Goal: Task Accomplishment & Management: Manage account settings

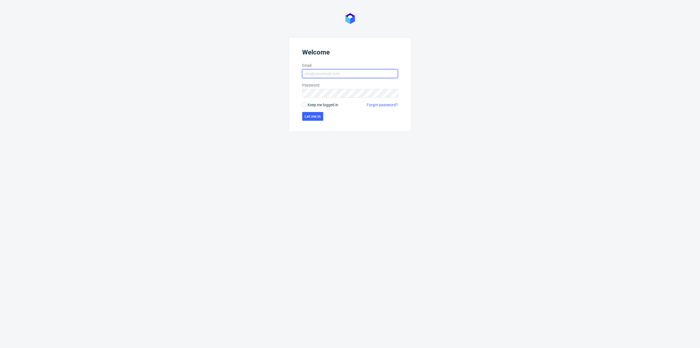
click at [334, 74] on input "Email" at bounding box center [350, 73] width 96 height 9
type input "[PERSON_NAME][EMAIL_ADDRESS][PERSON_NAME][DOMAIN_NAME]"
click button "Let me in" at bounding box center [312, 116] width 21 height 9
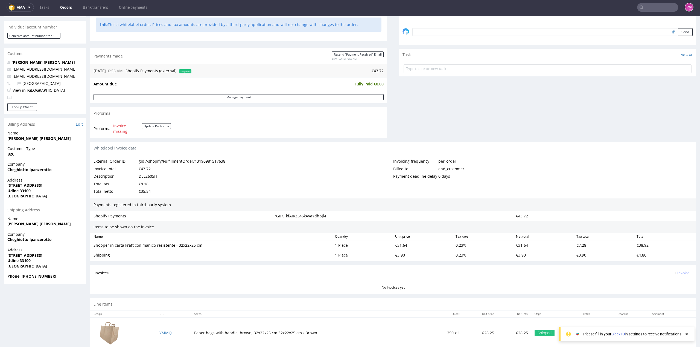
scroll to position [147, 0]
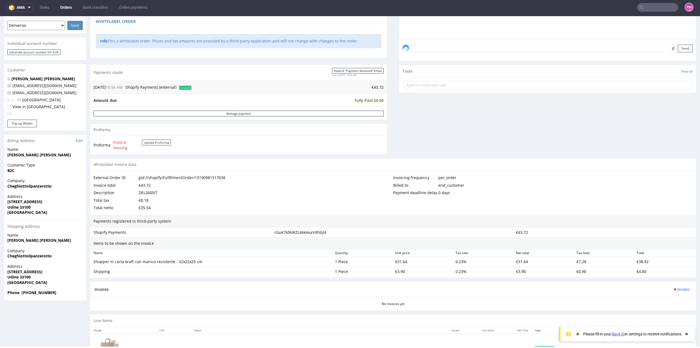
drag, startPoint x: 685, startPoint y: 333, endPoint x: 657, endPoint y: 310, distance: 36.6
click at [685, 333] on icon at bounding box center [686, 334] width 5 height 4
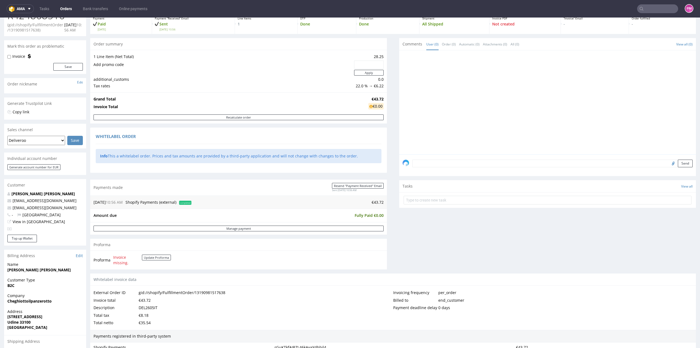
scroll to position [0, 0]
